Goal: Task Accomplishment & Management: Manage account settings

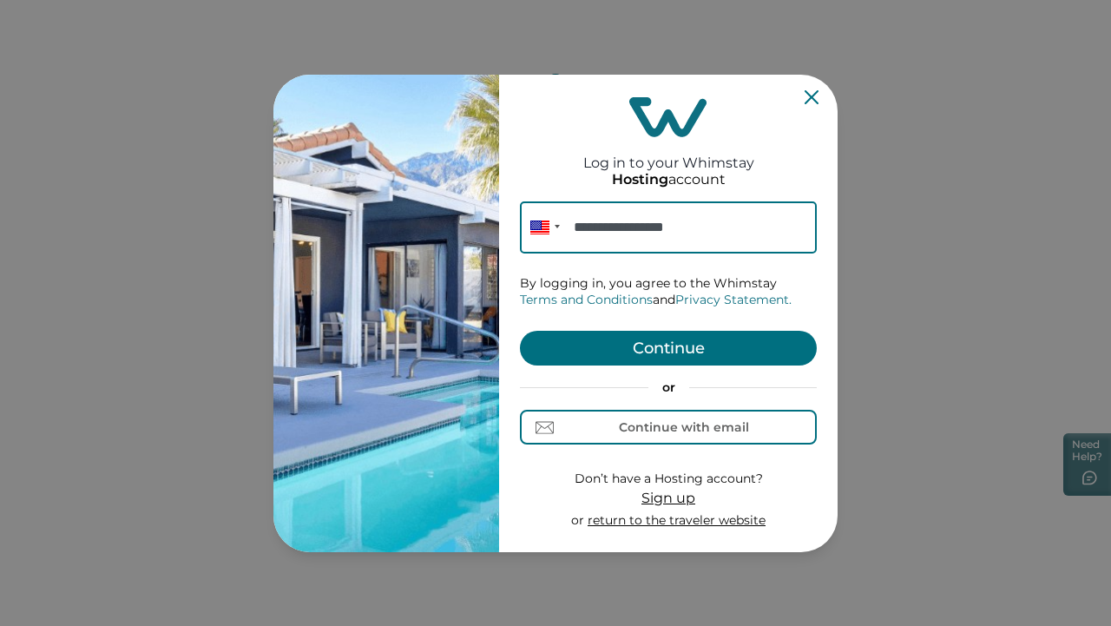
type input "**********"
click at [533, 357] on button "Continue" at bounding box center [668, 348] width 297 height 35
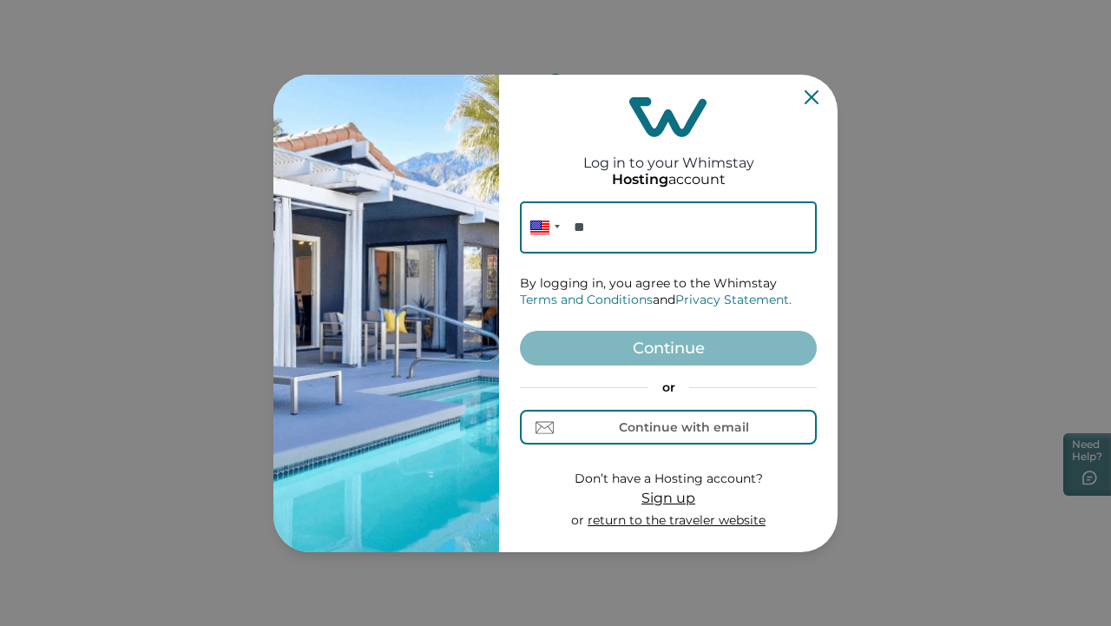
click at [802, 90] on div "Log in to your Whimstay Hosting account Phone ** By logging in, you agree to th…" at bounding box center [668, 313] width 297 height 463
click at [805, 96] on icon "Close" at bounding box center [811, 97] width 14 height 14
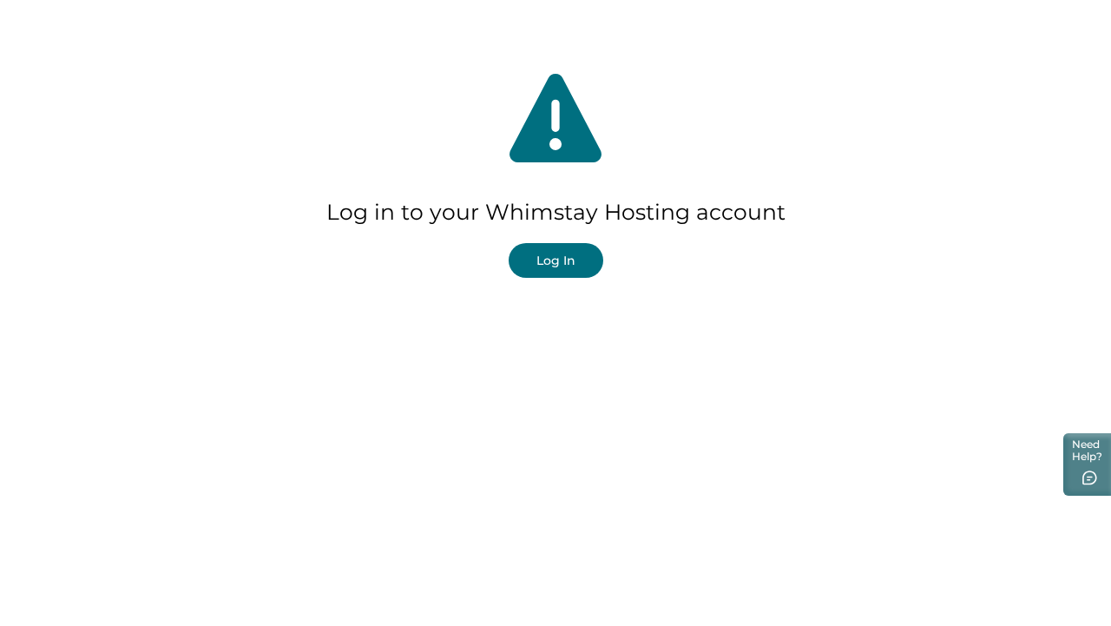
click at [609, 255] on div "Log in to your Whimstay Hosting account Log In" at bounding box center [555, 173] width 1111 height 347
click at [591, 256] on button "Log In" at bounding box center [555, 260] width 95 height 35
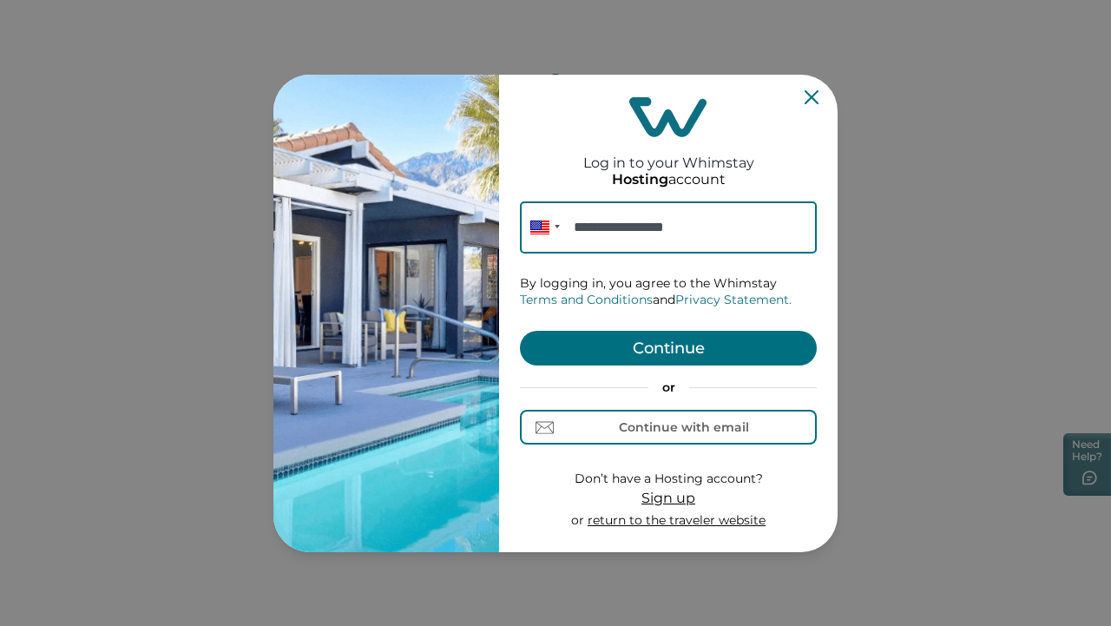
type input "**********"
click at [587, 337] on button "Continue" at bounding box center [668, 348] width 297 height 35
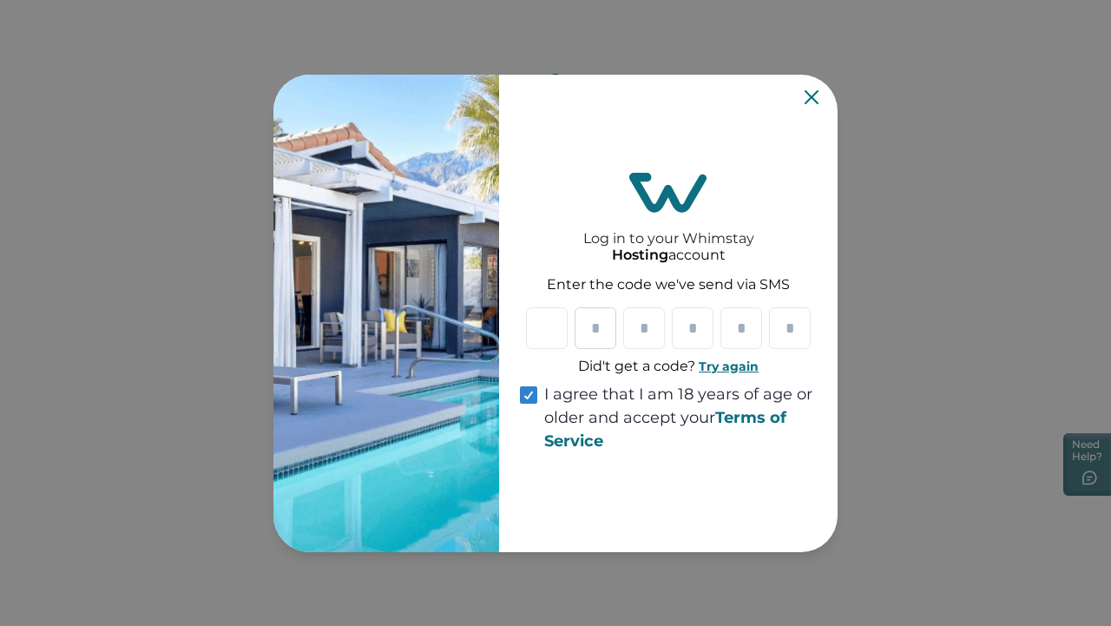
type input "*"
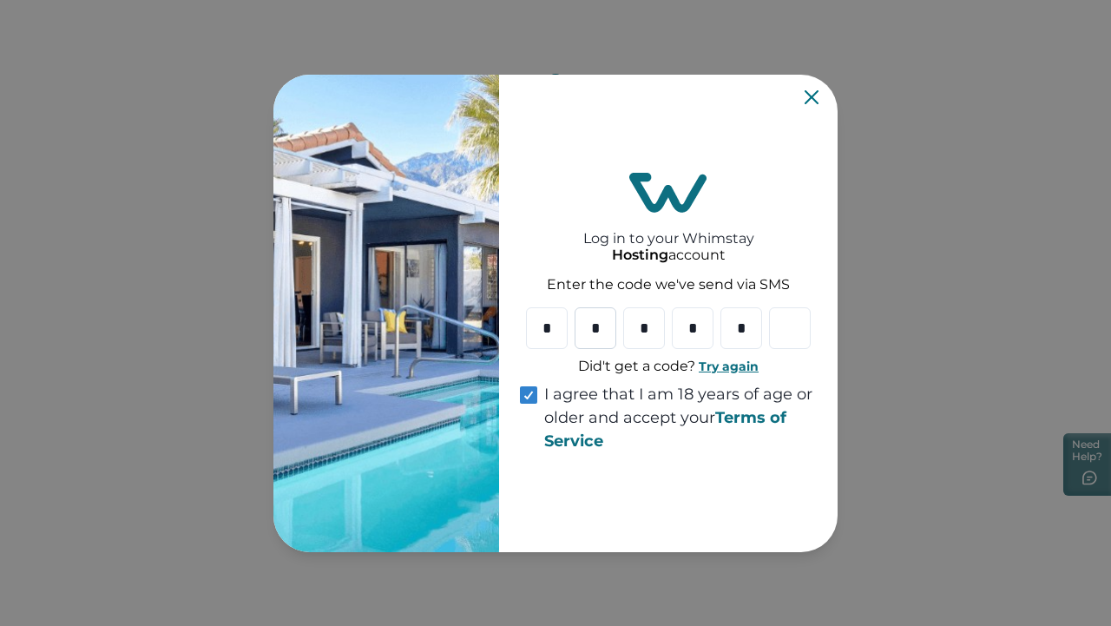
type input "*"
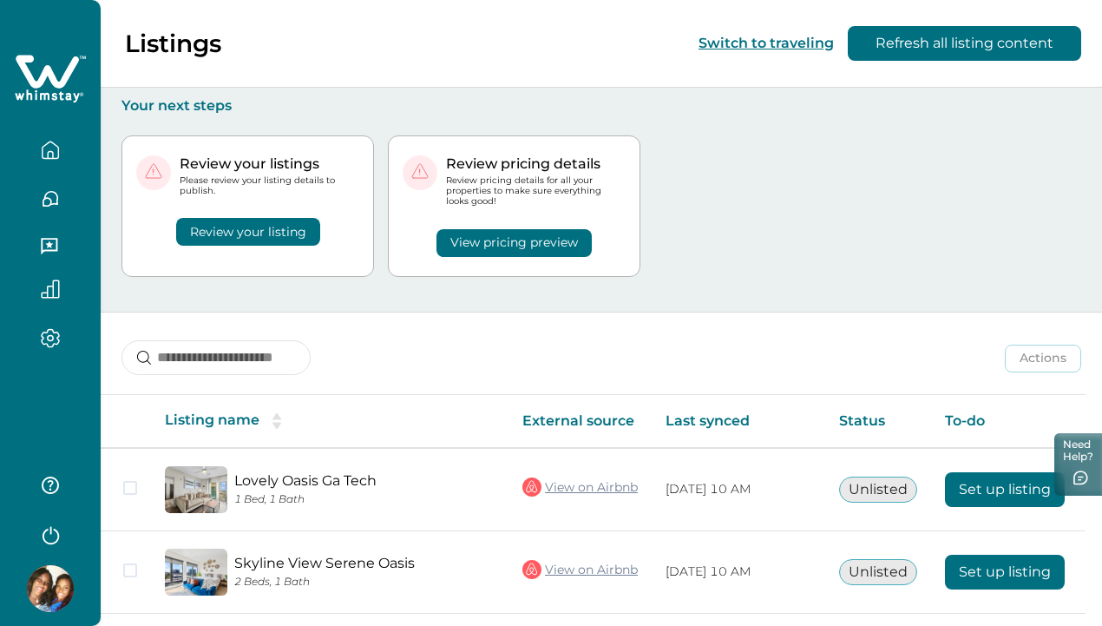
click at [50, 344] on icon "button" at bounding box center [50, 338] width 19 height 20
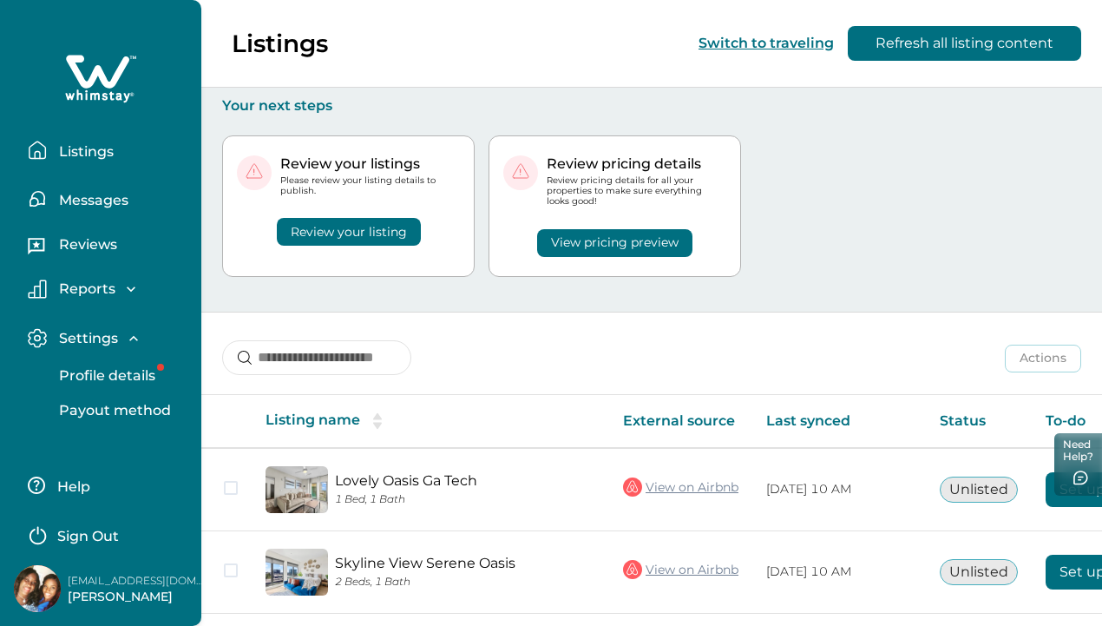
click at [65, 292] on p "Reports" at bounding box center [85, 288] width 62 height 17
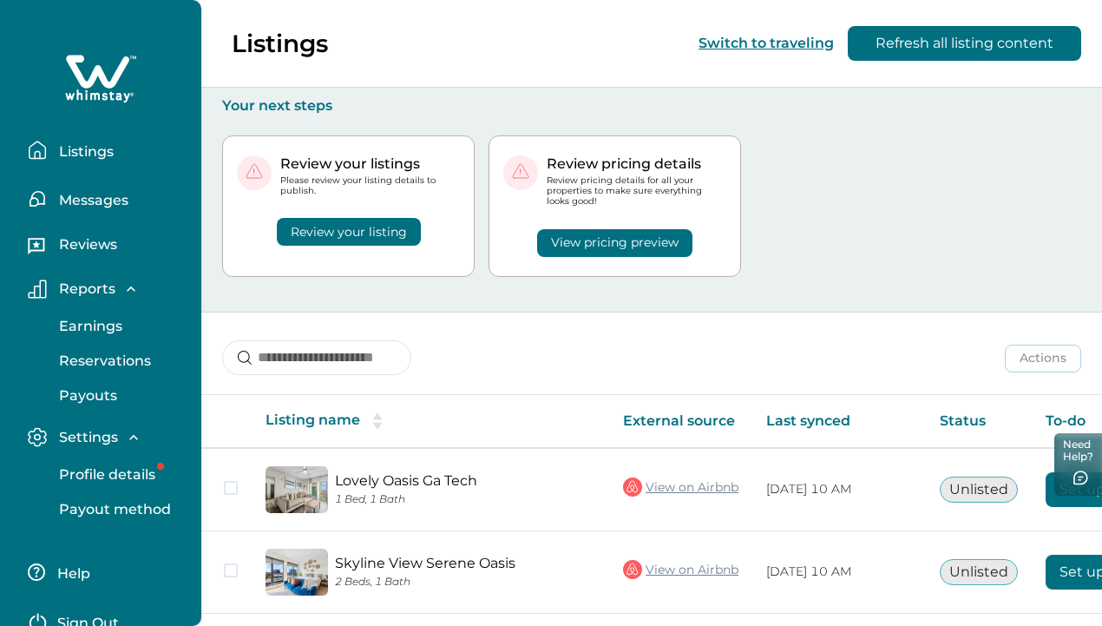
click at [68, 252] on p "Reviews" at bounding box center [85, 244] width 63 height 17
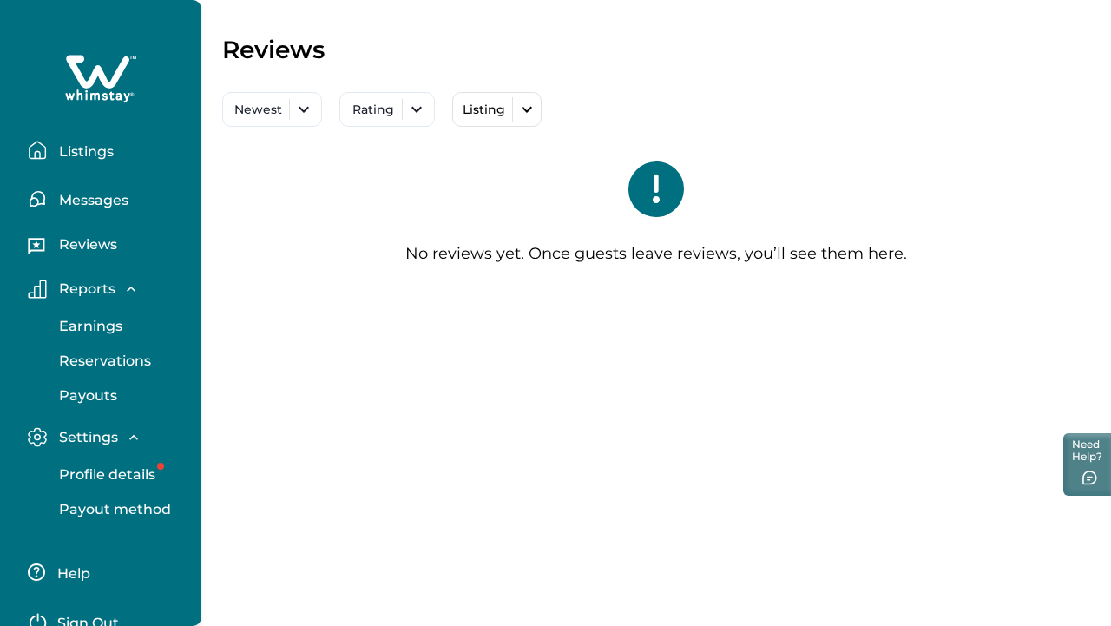
click at [73, 200] on p "Messages" at bounding box center [91, 200] width 75 height 17
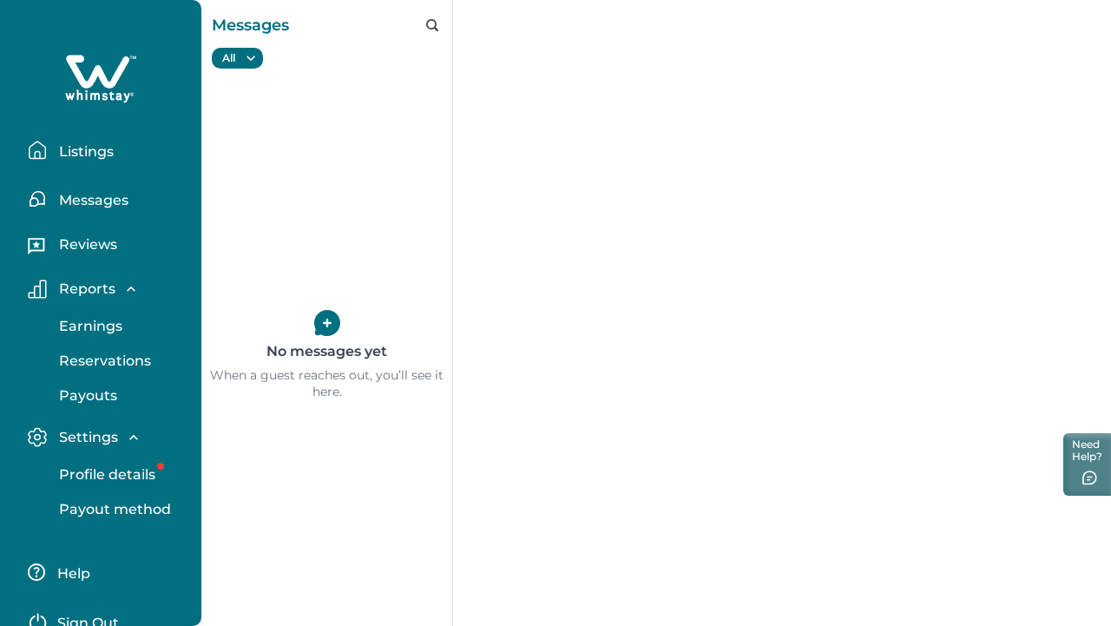
click at [63, 155] on p "Listings" at bounding box center [84, 151] width 60 height 17
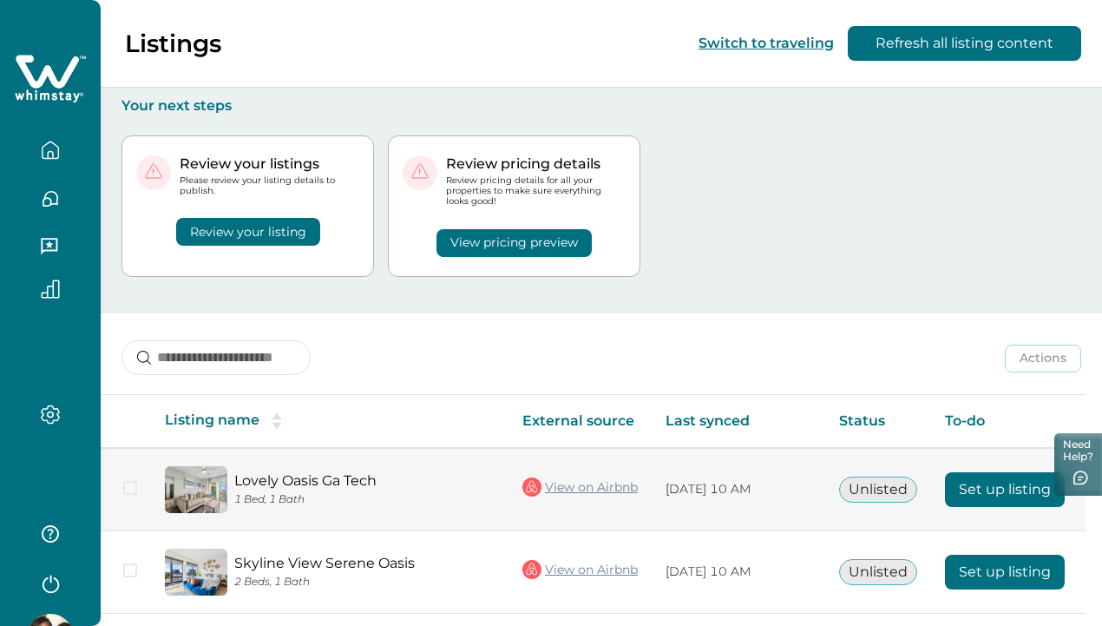
click at [485, 472] on link "Lovely Oasis Ga Tech" at bounding box center [364, 480] width 260 height 16
